Goal: Task Accomplishment & Management: Use online tool/utility

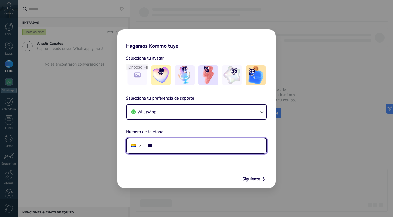
click at [167, 149] on input "***" at bounding box center [206, 146] width 122 height 13
type input "**********"
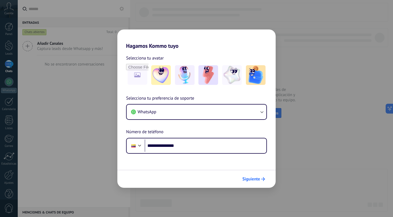
click at [253, 177] on span "Siguiente" at bounding box center [252, 179] width 18 height 4
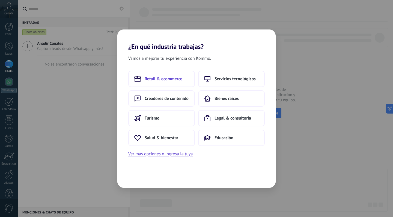
click at [163, 73] on button "Retail & ecommerce" at bounding box center [161, 79] width 67 height 16
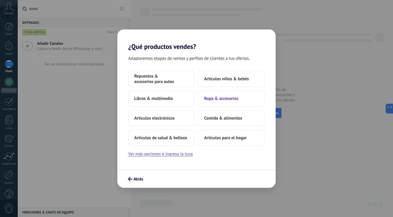
click at [227, 98] on span "Ropa & accesorios" at bounding box center [221, 98] width 34 height 5
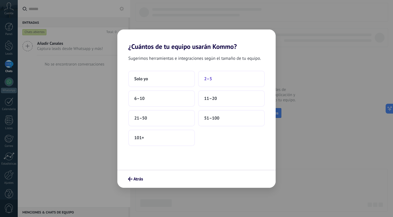
click at [216, 82] on button "2–5" at bounding box center [231, 79] width 67 height 16
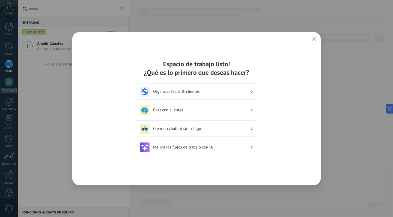
click at [246, 85] on div "Organizar leads & clientes" at bounding box center [197, 91] width 122 height 16
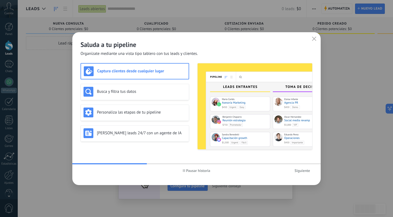
click at [298, 169] on span "Siguiente" at bounding box center [303, 171] width 16 height 4
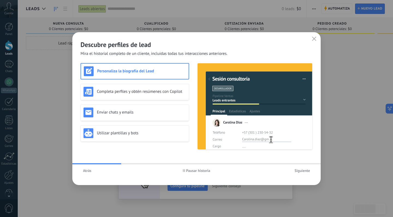
click at [303, 175] on div "Atrás Pausar historia Siguiente" at bounding box center [196, 170] width 249 height 13
click at [304, 171] on span "Siguiente" at bounding box center [303, 171] width 16 height 4
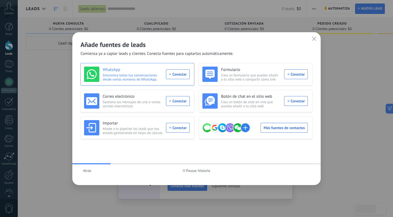
click at [182, 73] on div "WhatsApp Sincroniza todas tus conversaciones desde varios números de WhatsApp. …" at bounding box center [137, 74] width 106 height 15
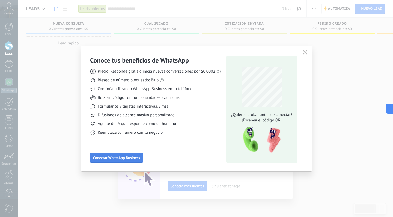
click at [122, 158] on span "Conectar WhatsApp Business" at bounding box center [116, 158] width 47 height 4
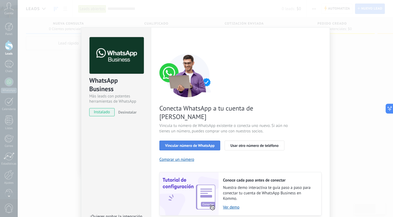
click at [192, 141] on button "Vincular número de WhatsApp" at bounding box center [189, 146] width 61 height 10
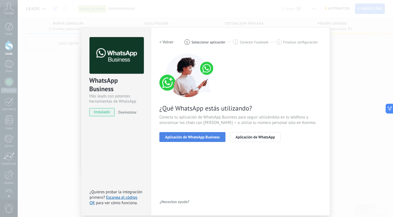
click at [194, 136] on span "Aplicación de WhatsApp Business" at bounding box center [192, 137] width 55 height 4
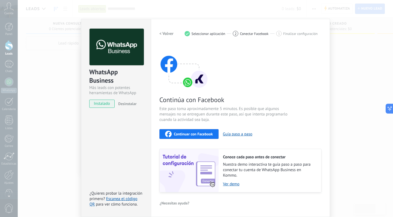
scroll to position [8, 0]
click at [200, 129] on div "Continuar con Facebook Guía paso a paso" at bounding box center [240, 134] width 162 height 10
click at [196, 134] on span "Continuar con Facebook" at bounding box center [193, 134] width 39 height 4
click at [190, 133] on span "Continuar con Facebook" at bounding box center [193, 134] width 39 height 4
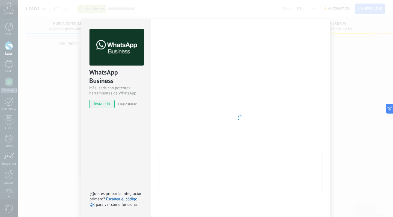
scroll to position [0, 0]
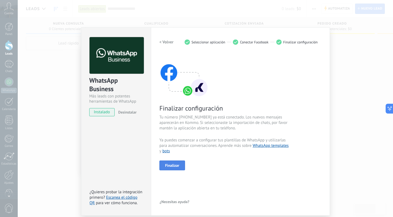
click at [165, 162] on button "Finalizar" at bounding box center [172, 166] width 26 height 10
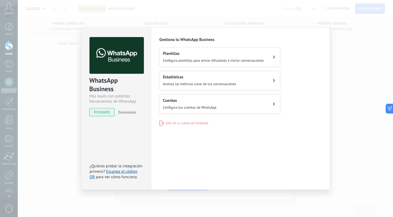
click at [271, 59] on button "Plantillas Configura plantillas para enviar difusiones e iniciar conversaciones" at bounding box center [219, 57] width 121 height 19
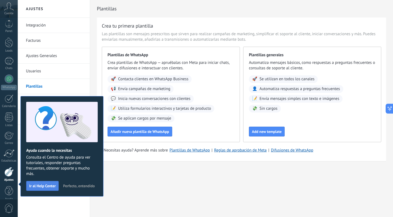
scroll to position [10, 0]
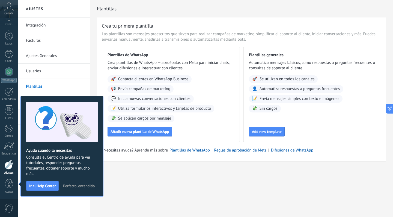
click at [146, 176] on div "Plantillas Crea tu primera plantilla Las plantillas son mensajes preescritos qu…" at bounding box center [241, 92] width 303 height 184
click at [153, 81] on span "Contacta clientes en WhatsApp Business" at bounding box center [153, 78] width 70 height 5
click at [149, 134] on button "Añadir nueva plantilla de WhatsApp" at bounding box center [140, 132] width 65 height 10
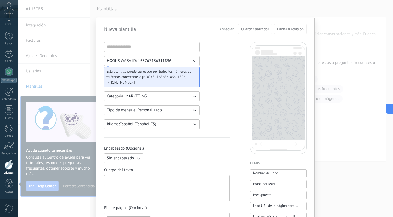
click at [196, 59] on icon "button" at bounding box center [194, 60] width 5 height 5
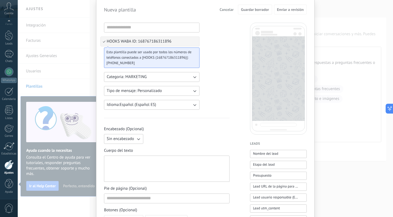
scroll to position [20, 0]
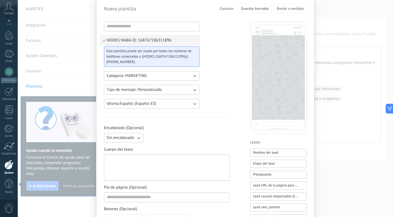
click at [189, 75] on button "Categoria: MARKETING" at bounding box center [152, 76] width 96 height 10
click at [190, 86] on li "MARKETING" at bounding box center [150, 85] width 99 height 9
click at [208, 88] on div "HOOKS WABA ID: 168767186311896 Esta plantilla puede ser usado por todos los núm…" at bounding box center [167, 206] width 126 height 369
click at [193, 88] on icon "button" at bounding box center [194, 89] width 5 height 5
click at [209, 94] on div "HOOKS WABA ID: 168767186311896 Esta plantilla puede ser usado por todos los núm…" at bounding box center [167, 206] width 126 height 369
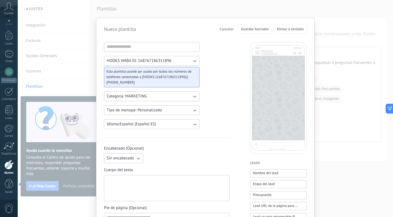
scroll to position [0, 0]
click at [224, 29] on span "Cancelar" at bounding box center [227, 29] width 14 height 4
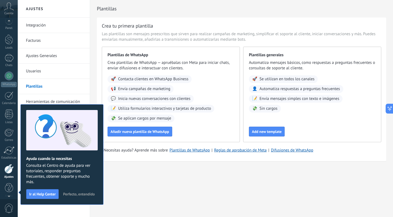
scroll to position [1, 0]
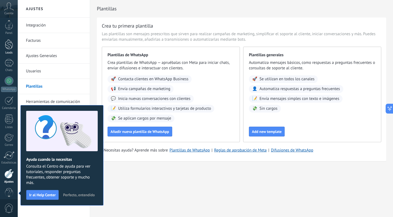
click at [10, 47] on div at bounding box center [9, 44] width 8 height 10
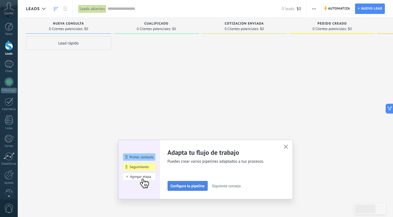
click at [179, 187] on span "Configura tu pipeline" at bounding box center [188, 186] width 34 height 4
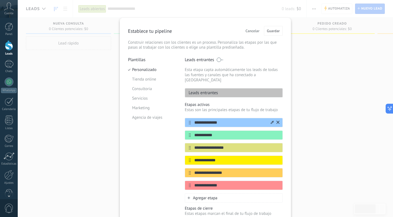
click at [219, 120] on input "**********" at bounding box center [230, 123] width 79 height 6
click at [322, 104] on div "**********" at bounding box center [206, 108] width 376 height 217
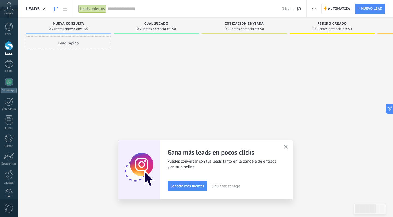
click at [159, 22] on span "Cualificado" at bounding box center [156, 24] width 24 height 4
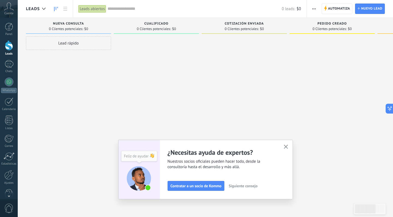
click at [287, 148] on use "button" at bounding box center [286, 147] width 4 height 4
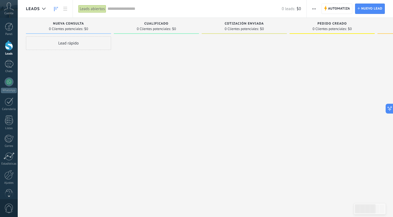
click at [9, 13] on span "Cuenta" at bounding box center [8, 14] width 9 height 4
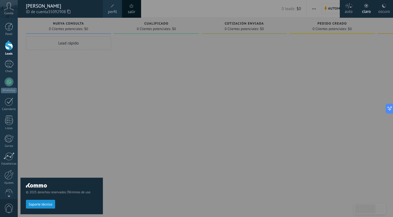
click at [140, 83] on div at bounding box center [214, 108] width 393 height 217
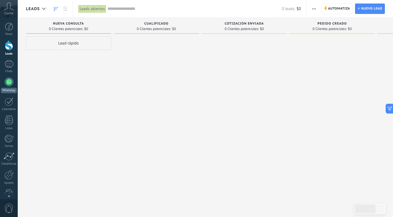
click at [9, 84] on div at bounding box center [9, 82] width 9 height 9
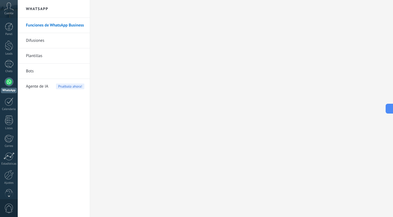
click at [38, 85] on span "Agente de IA" at bounding box center [37, 86] width 22 height 15
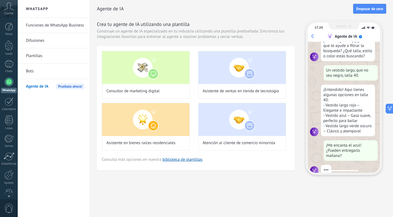
scroll to position [55, 0]
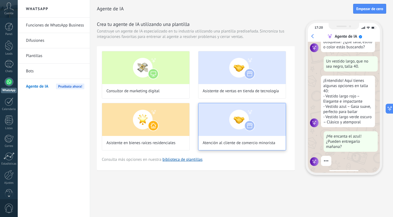
click at [247, 129] on img at bounding box center [242, 119] width 87 height 33
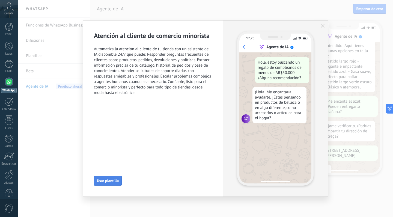
scroll to position [99, 0]
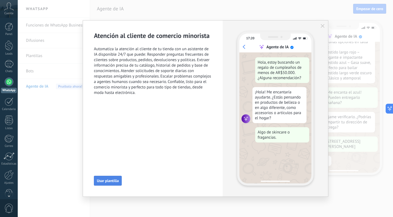
click at [109, 181] on span "Usar plantilla" at bounding box center [108, 181] width 22 height 4
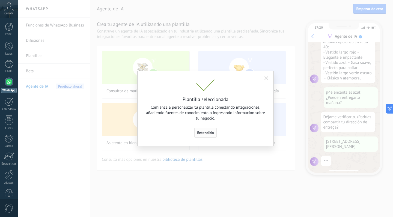
scroll to position [127, 0]
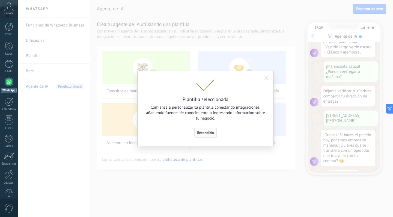
click at [203, 135] on button "Entendido" at bounding box center [205, 133] width 23 height 10
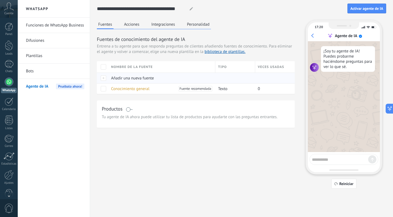
click at [111, 76] on div "Añadir una nueva fuente" at bounding box center [160, 78] width 104 height 10
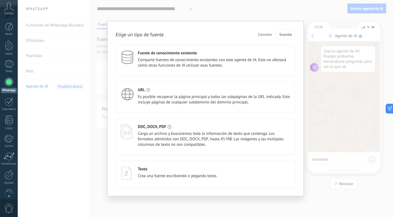
click at [155, 92] on div "URL" at bounding box center [214, 89] width 153 height 5
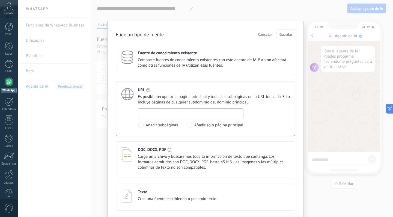
click at [159, 114] on input at bounding box center [190, 113] width 105 height 9
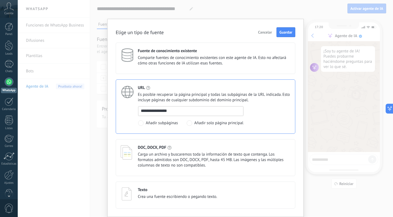
scroll to position [2, 0]
type input "**********"
click at [263, 114] on div "**********" at bounding box center [214, 116] width 152 height 20
click at [285, 36] on button "Guardar" at bounding box center [286, 32] width 19 height 10
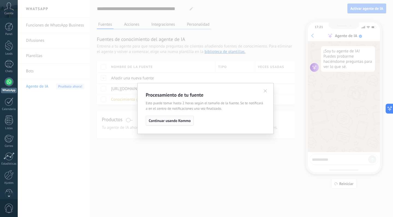
click at [179, 121] on span "Continuar usando Kommo" at bounding box center [170, 121] width 42 height 4
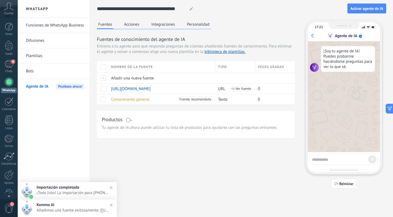
click at [337, 159] on textarea at bounding box center [340, 158] width 56 height 7
type textarea "****"
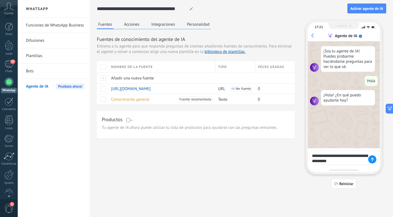
type textarea "**********"
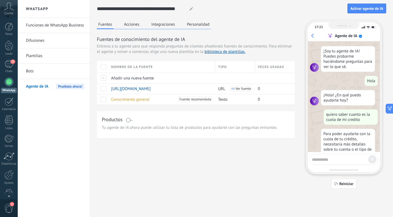
scroll to position [25, 0]
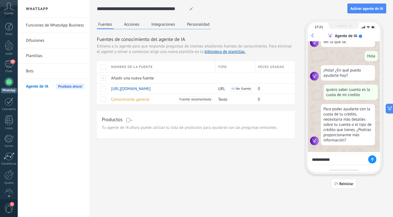
type textarea "**********"
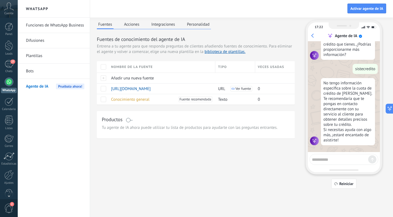
scroll to position [0, 0]
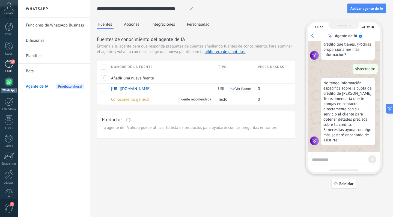
click at [10, 64] on div "27" at bounding box center [9, 64] width 9 height 8
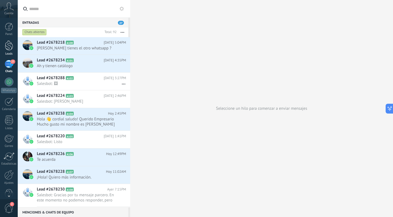
click at [10, 46] on div at bounding box center [9, 45] width 8 height 10
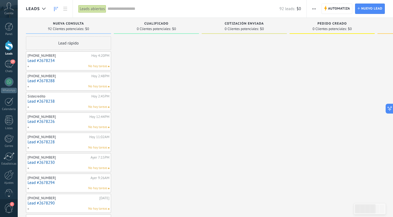
click at [63, 61] on link "Lead #2678234" at bounding box center [69, 60] width 82 height 5
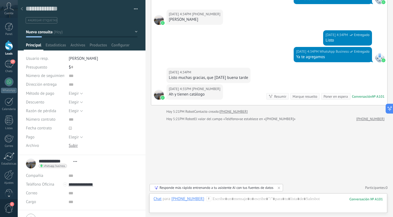
click at [23, 10] on icon at bounding box center [22, 8] width 2 height 3
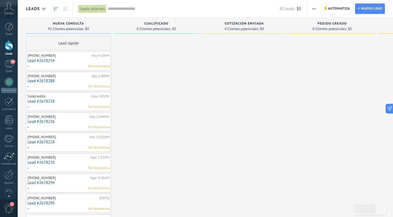
click at [52, 55] on div "[PHONE_NUMBER]" at bounding box center [59, 56] width 63 height 4
click at [8, 83] on div at bounding box center [9, 82] width 9 height 9
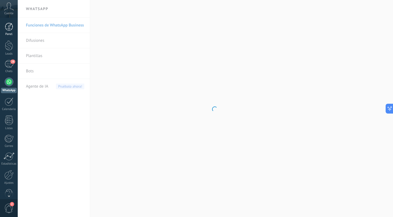
click at [8, 27] on div at bounding box center [9, 27] width 8 height 8
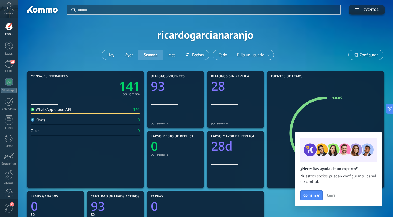
click at [7, 10] on icon at bounding box center [9, 6] width 10 height 8
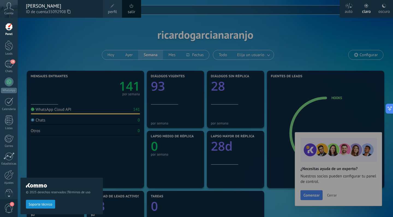
click at [49, 43] on div "© 2025 derechos reservados | Términos de uso Soporte técnico" at bounding box center [61, 117] width 82 height 199
click at [13, 29] on link "Panel" at bounding box center [9, 29] width 18 height 13
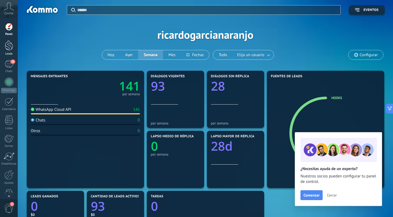
click at [7, 46] on div at bounding box center [9, 45] width 8 height 10
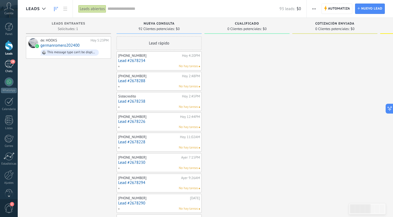
click at [8, 62] on div "28" at bounding box center [9, 64] width 9 height 8
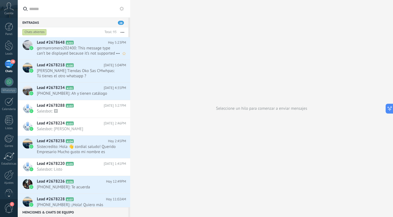
click at [101, 49] on span "germanromero202400: This message type can’t be displayed because it’s not suppo…" at bounding box center [76, 51] width 79 height 10
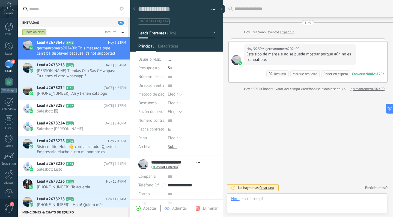
scroll to position [8, 0]
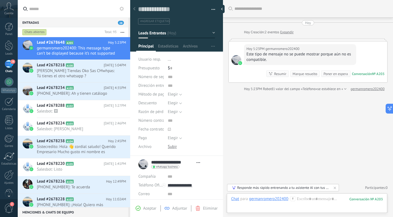
click at [373, 48] on div "[DATE] 5:23PM germanromero202400 Este tipo de mensaje no se puede mostrar porqu…" at bounding box center [308, 62] width 159 height 41
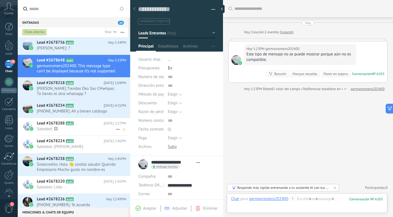
scroll to position [0, 0]
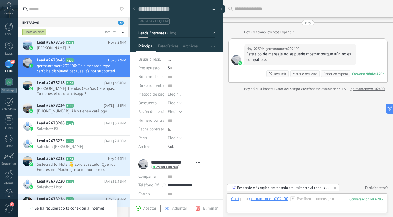
click at [367, 48] on div "[DATE] 5:23PM germanromero202400 Este tipo de mensaje no se puede mostrar porqu…" at bounding box center [308, 62] width 159 height 41
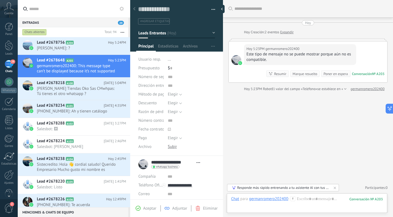
click at [287, 32] on link "Expandir" at bounding box center [286, 31] width 13 height 5
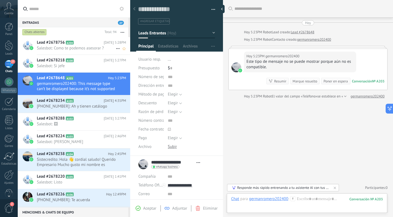
click at [80, 44] on icon at bounding box center [77, 42] width 5 height 5
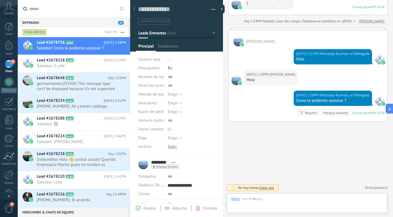
scroll to position [8, 0]
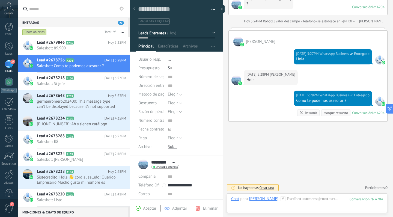
click at [273, 172] on div "Buscar Carga más [DATE] [DATE] Creación: 2 eventos Expandir [DATE] 5:24PM [PERS…" at bounding box center [308, 83] width 170 height 267
click at [90, 43] on h2 "Lead #2679846 A206" at bounding box center [72, 42] width 71 height 5
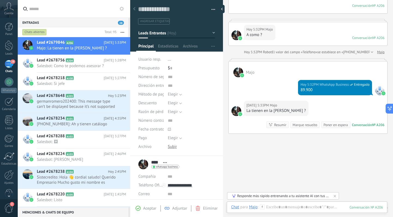
scroll to position [152, 0]
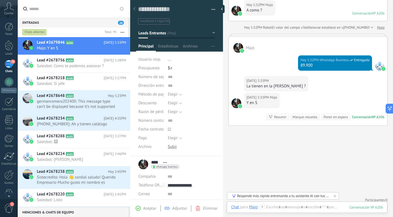
click at [10, 11] on div "Cuenta" at bounding box center [9, 9] width 18 height 18
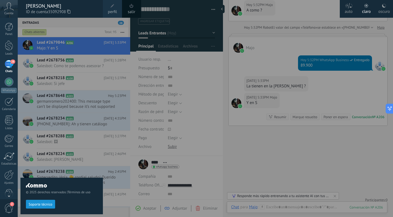
click at [115, 7] on span at bounding box center [113, 6] width 6 height 6
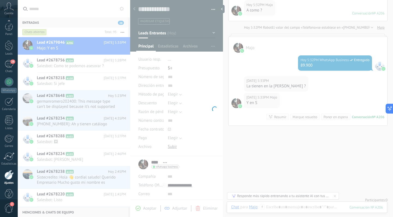
scroll to position [10, 0]
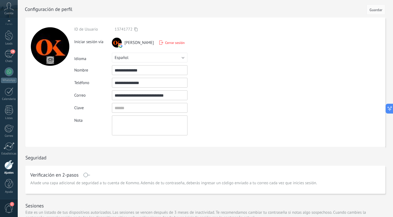
click at [152, 69] on input "**********" at bounding box center [150, 70] width 76 height 10
click at [303, 91] on form "**********" at bounding box center [205, 81] width 360 height 129
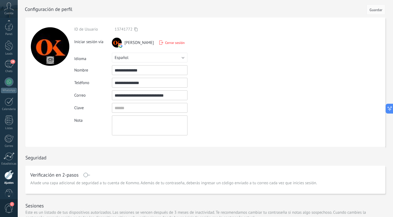
click at [8, 24] on div "© 2025 derechos reservados | Términos de uso Soporte técnico auto claro oscuro …" at bounding box center [9, 108] width 18 height 217
click at [10, 29] on div at bounding box center [9, 27] width 8 height 8
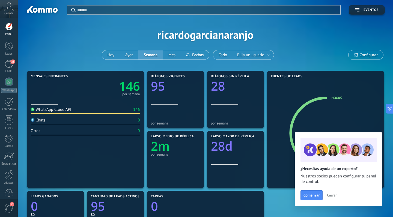
click at [332, 197] on span "Cerrar" at bounding box center [332, 195] width 10 height 4
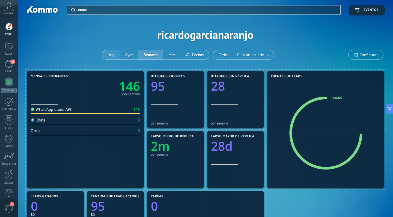
click at [115, 52] on button "Hoy" at bounding box center [111, 54] width 18 height 9
click at [10, 46] on div at bounding box center [9, 45] width 8 height 10
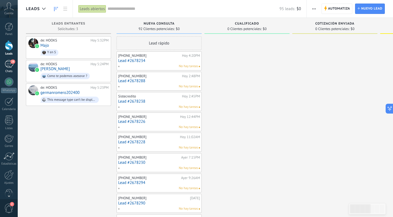
click at [8, 65] on div "28" at bounding box center [9, 64] width 9 height 8
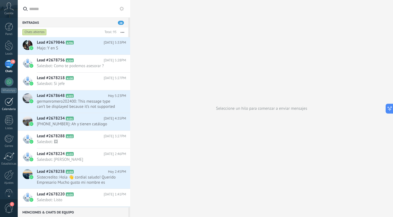
click at [10, 104] on div at bounding box center [9, 101] width 9 height 8
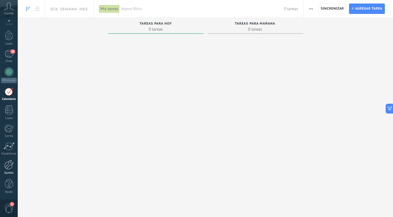
scroll to position [10, 0]
click at [8, 164] on div at bounding box center [8, 165] width 9 height 10
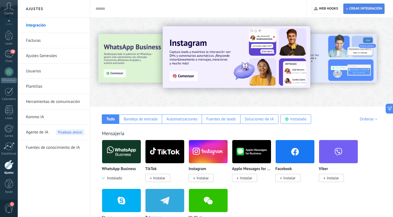
click at [373, 7] on span "Crear integración" at bounding box center [366, 9] width 33 height 4
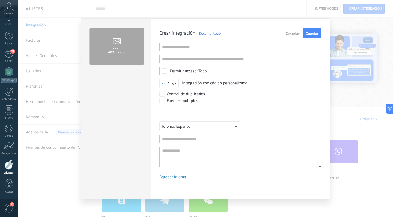
click at [291, 33] on span "Cancelar" at bounding box center [293, 34] width 14 height 4
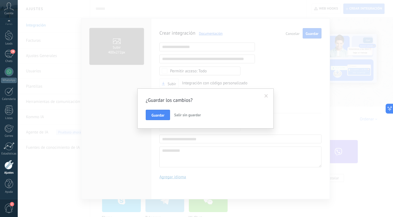
click at [191, 114] on span "Salir sin guardar" at bounding box center [187, 115] width 27 height 5
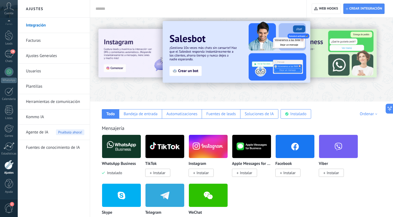
click at [212, 154] on img at bounding box center [208, 146] width 39 height 26
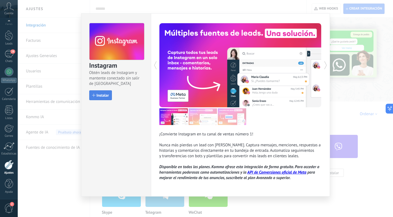
click at [98, 96] on span "Instalar" at bounding box center [103, 95] width 12 height 4
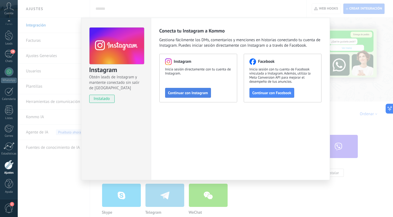
click at [198, 95] on span "Continuar con Instagram" at bounding box center [188, 93] width 40 height 4
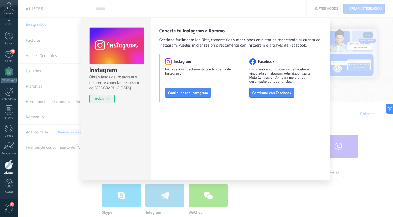
click at [338, 116] on div "Instagram Obtén leads de Instagram y mantente conectado sin salir de Kommo inst…" at bounding box center [206, 108] width 376 height 217
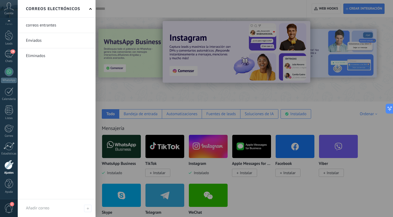
scroll to position [10, 0]
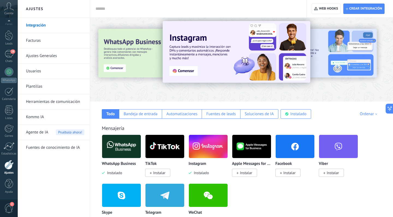
click at [13, 206] on span "2" at bounding box center [8, 209] width 9 height 10
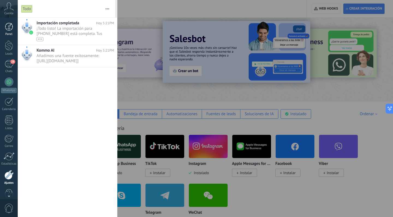
scroll to position [0, 0]
click at [7, 31] on link "Panel" at bounding box center [9, 29] width 18 height 13
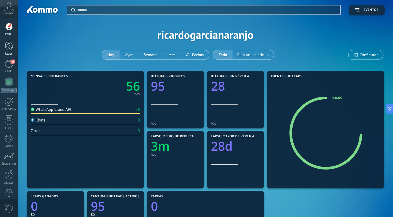
click at [7, 49] on div at bounding box center [9, 45] width 8 height 10
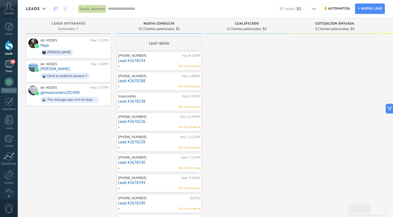
click at [10, 68] on link "28 Chats" at bounding box center [9, 66] width 18 height 13
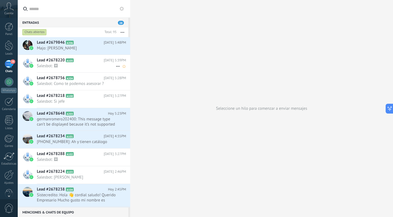
click at [76, 64] on span "Salesbot: 🖼" at bounding box center [76, 65] width 79 height 5
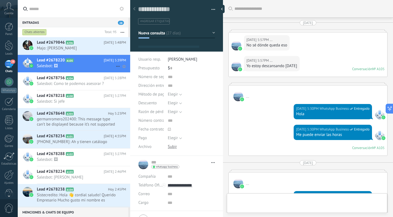
type textarea "**********"
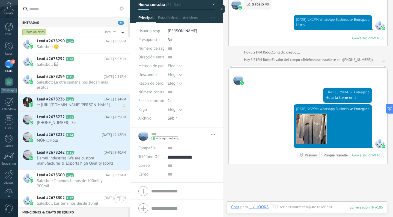
scroll to position [240, 0]
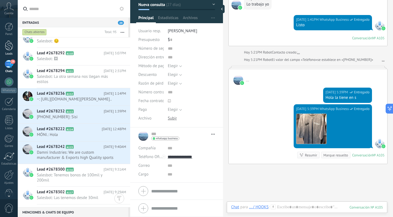
click at [10, 43] on div at bounding box center [9, 45] width 8 height 10
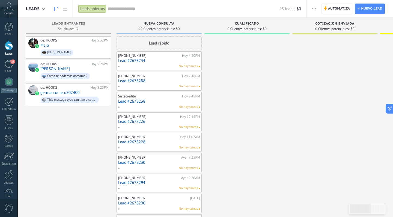
click at [315, 9] on use "button" at bounding box center [314, 8] width 4 height 1
